Goal: Book appointment/travel/reservation

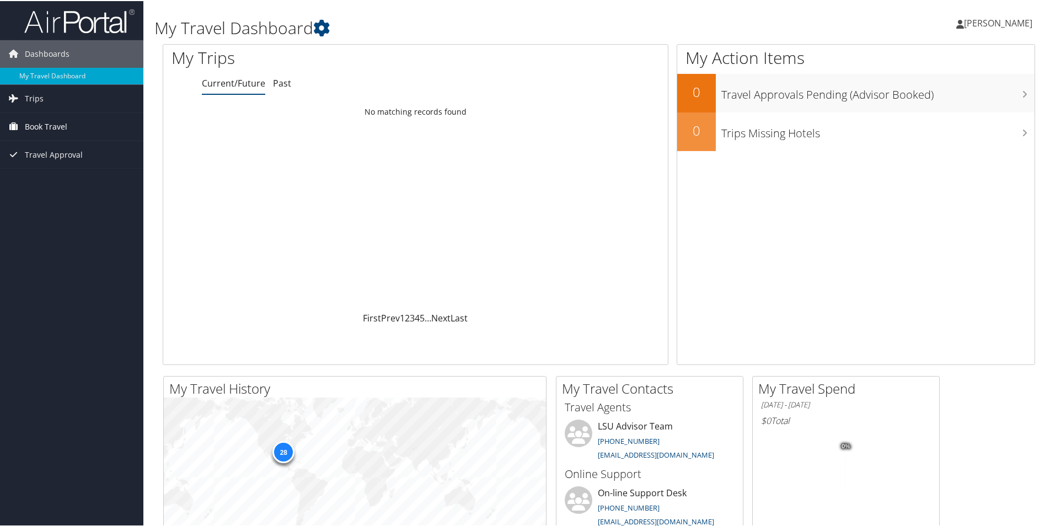
click at [28, 125] on span "Book Travel" at bounding box center [46, 126] width 42 height 28
click at [38, 94] on span "Trips" at bounding box center [34, 98] width 19 height 28
click at [38, 119] on link "Current/Future Trips" at bounding box center [71, 119] width 143 height 17
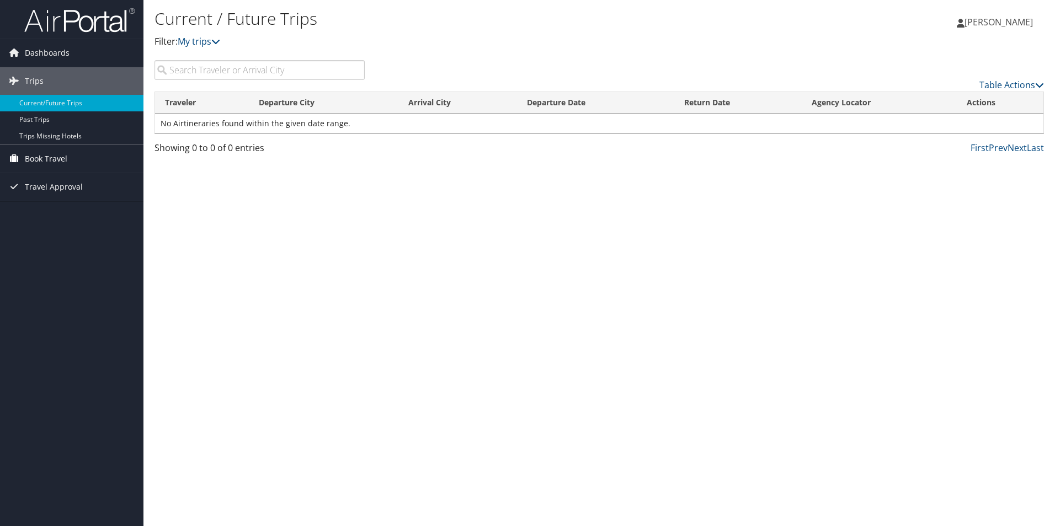
click at [34, 154] on span "Book Travel" at bounding box center [46, 159] width 42 height 28
click at [34, 195] on link "Book/Manage Online Trips" at bounding box center [71, 197] width 143 height 17
